Goal: Task Accomplishment & Management: Manage account settings

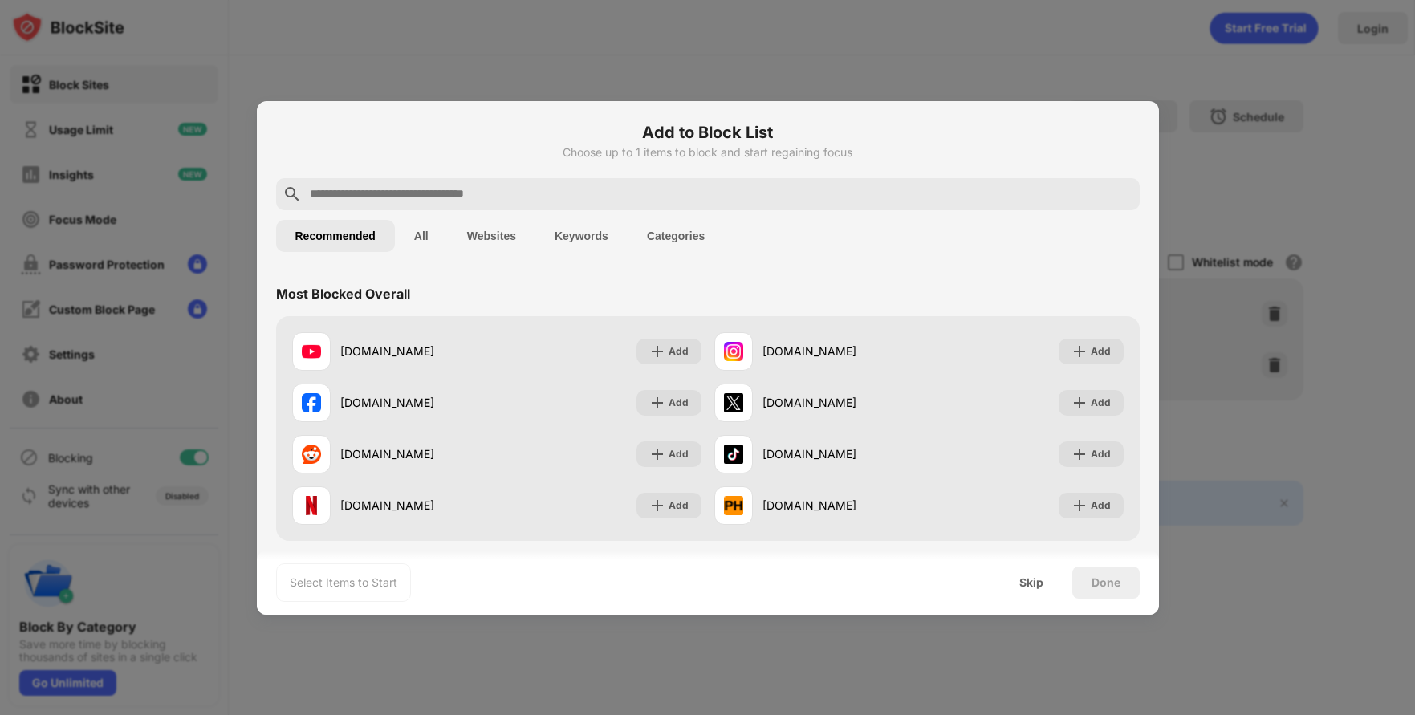
click at [1212, 309] on div at bounding box center [707, 357] width 1415 height 715
click at [1040, 583] on div "Skip" at bounding box center [1031, 582] width 24 height 13
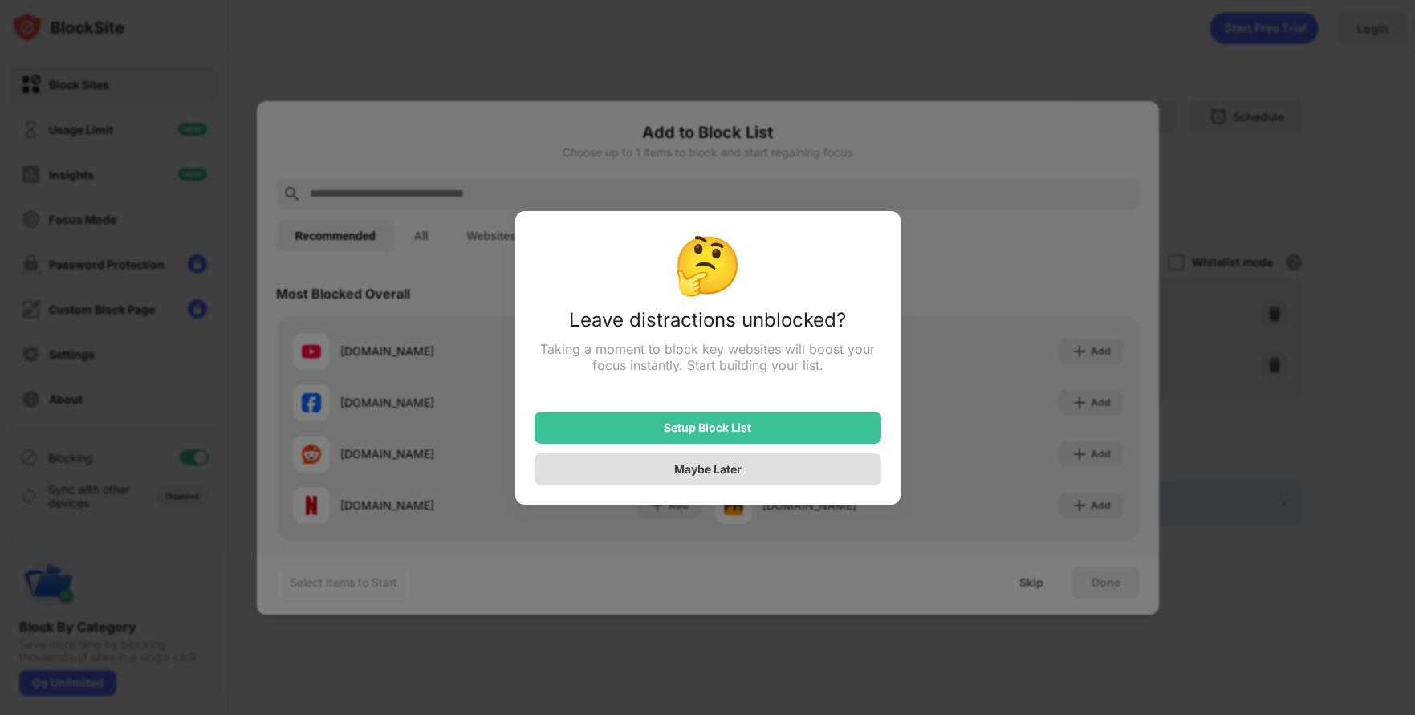
click at [727, 469] on div "Maybe Later" at bounding box center [707, 469] width 67 height 14
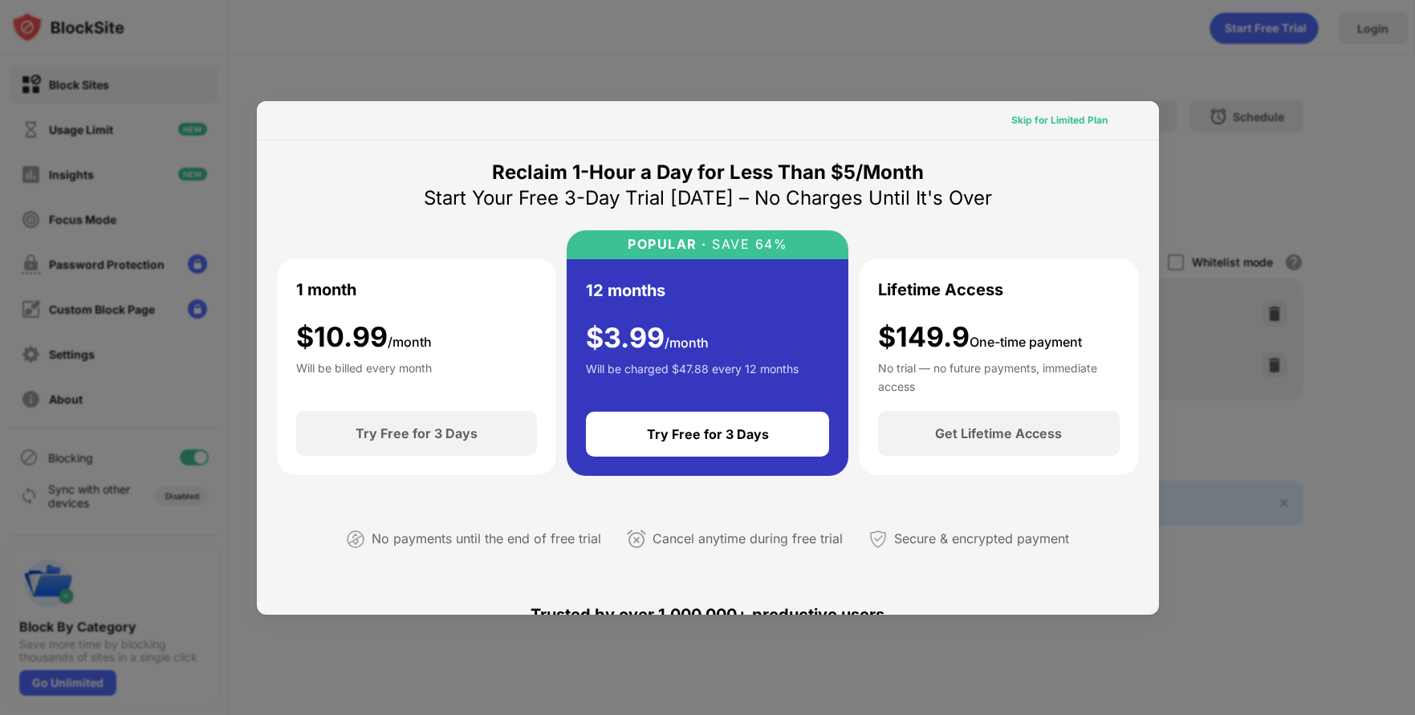
click at [1067, 121] on div "Skip for Limited Plan" at bounding box center [1059, 120] width 96 height 16
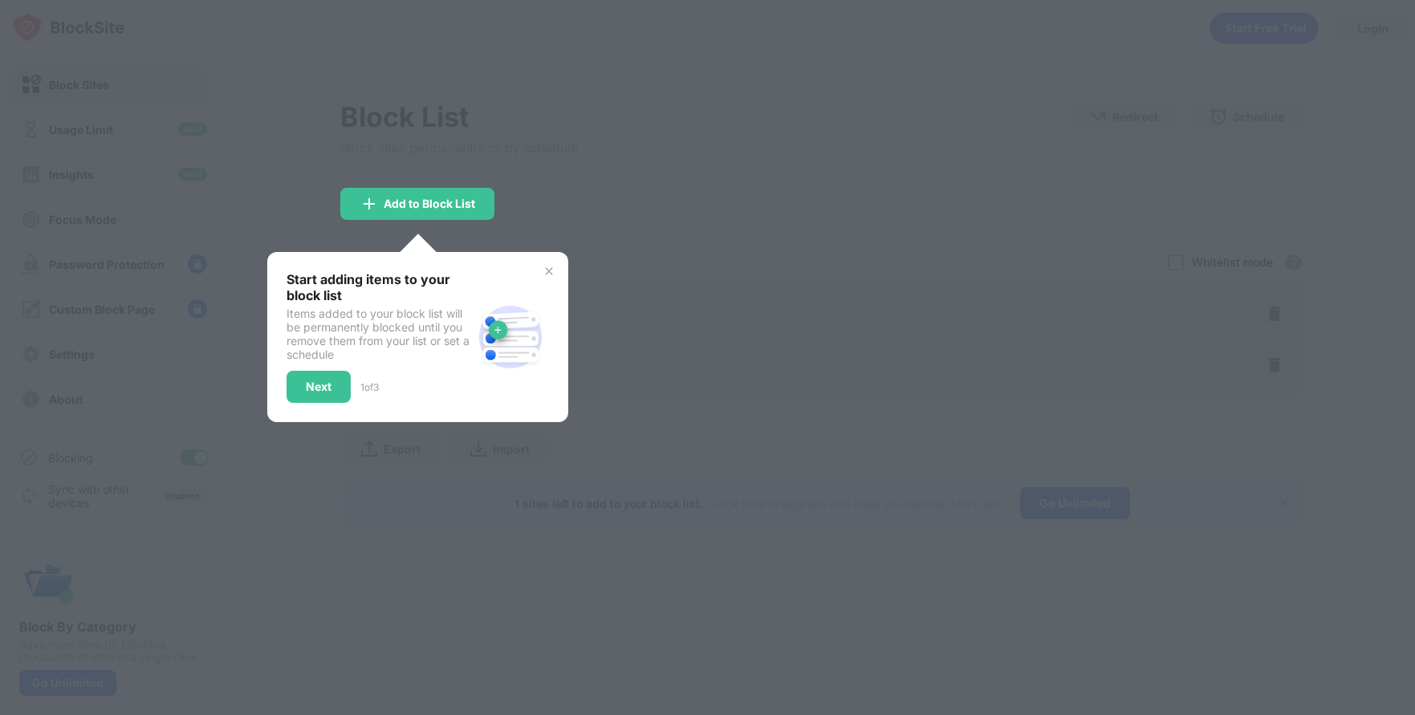
click at [540, 267] on div "Start adding items to your block list Items added to your block list will be pe…" at bounding box center [417, 337] width 301 height 170
click at [545, 272] on img at bounding box center [548, 271] width 13 height 13
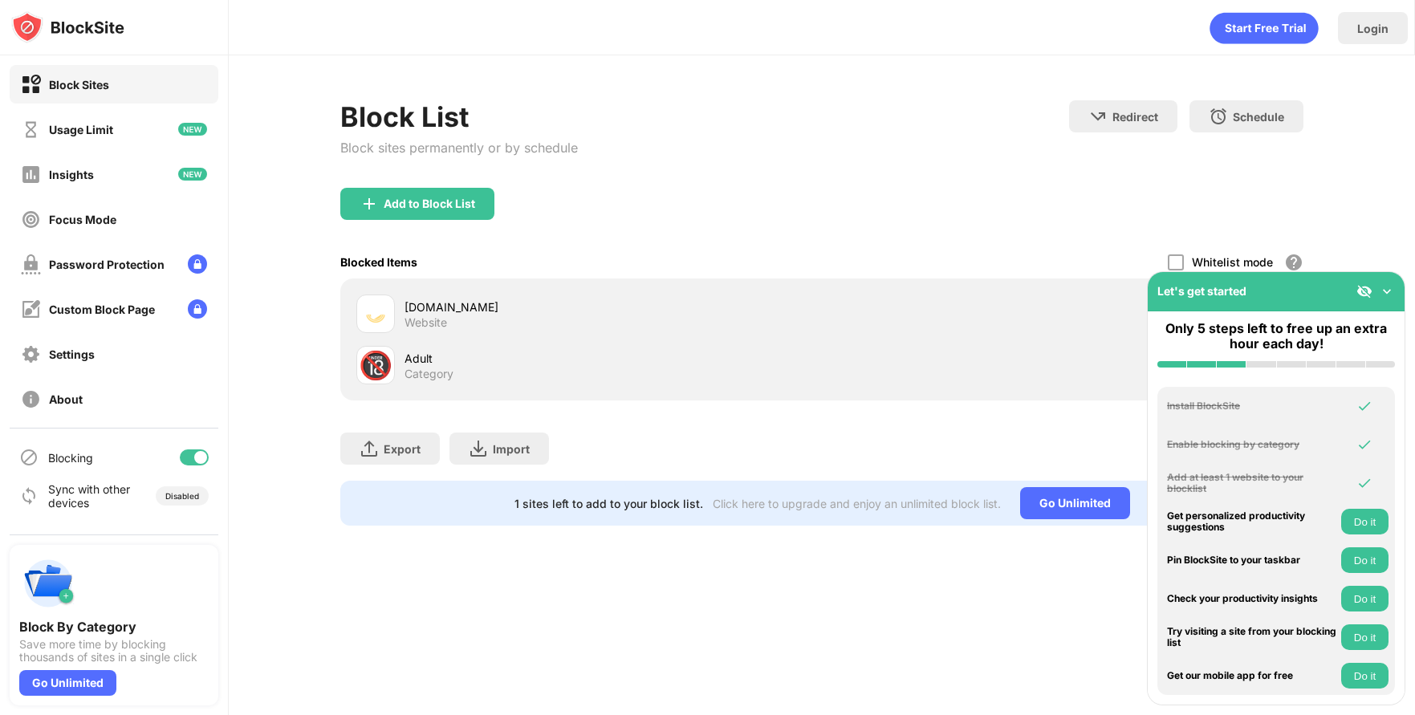
click at [896, 329] on div "rophim.me Website" at bounding box center [822, 313] width 944 height 51
drag, startPoint x: 1387, startPoint y: 293, endPoint x: 1314, endPoint y: 319, distance: 76.9
click at [1387, 293] on img at bounding box center [1387, 291] width 16 height 16
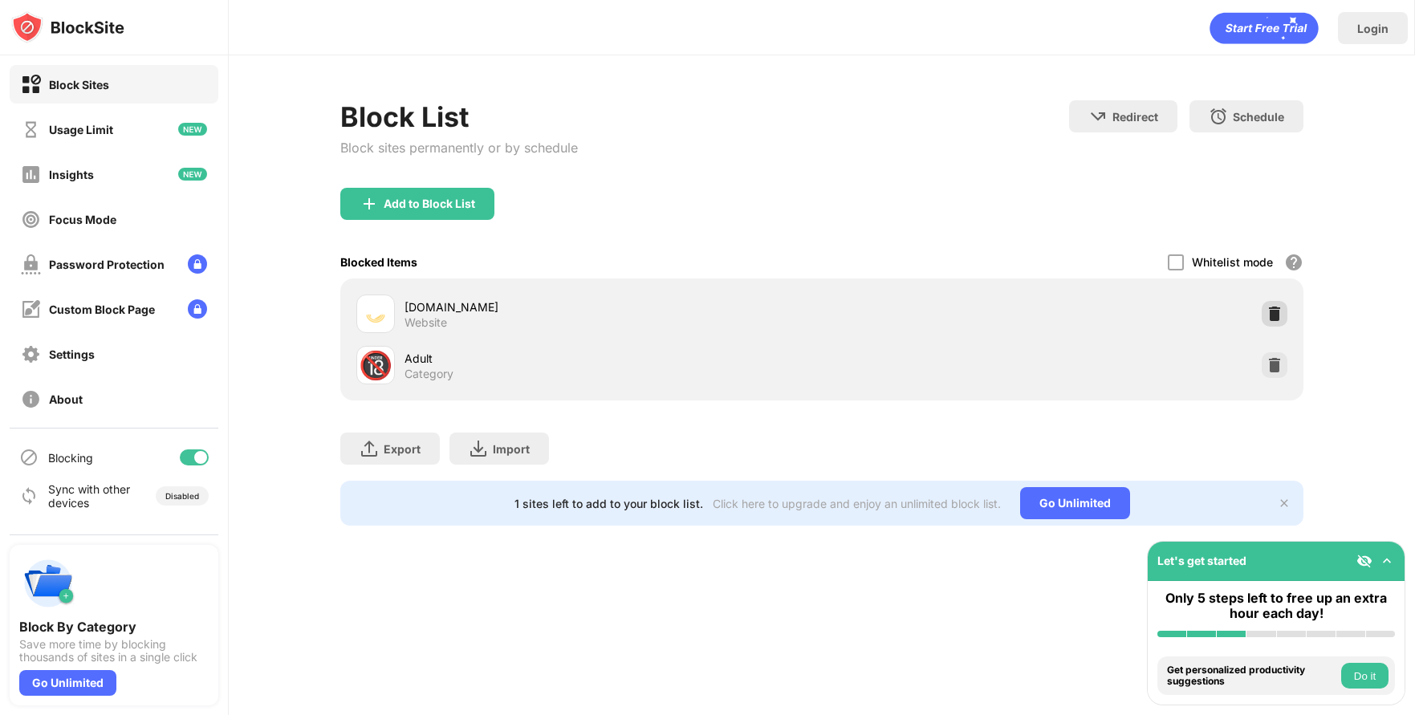
click at [1277, 315] on img at bounding box center [1274, 314] width 16 height 16
